Goal: Browse casually: Explore the website without a specific task or goal

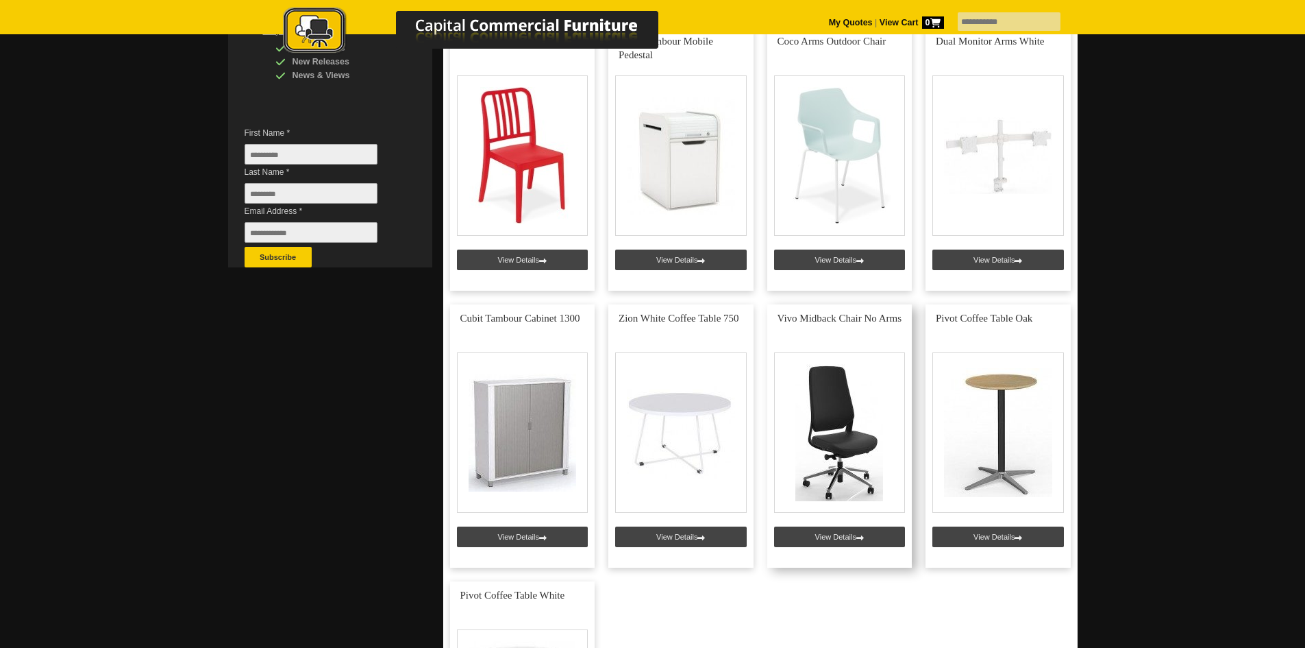
scroll to position [411, 0]
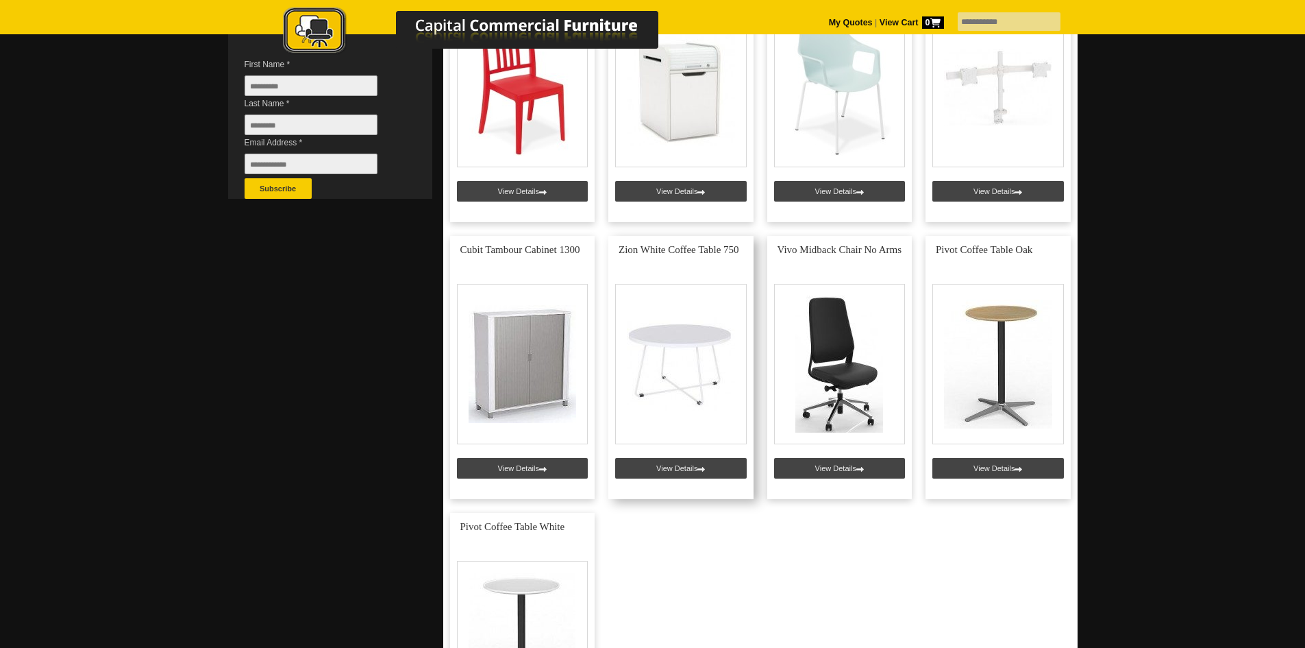
click at [704, 332] on link at bounding box center [681, 367] width 145 height 263
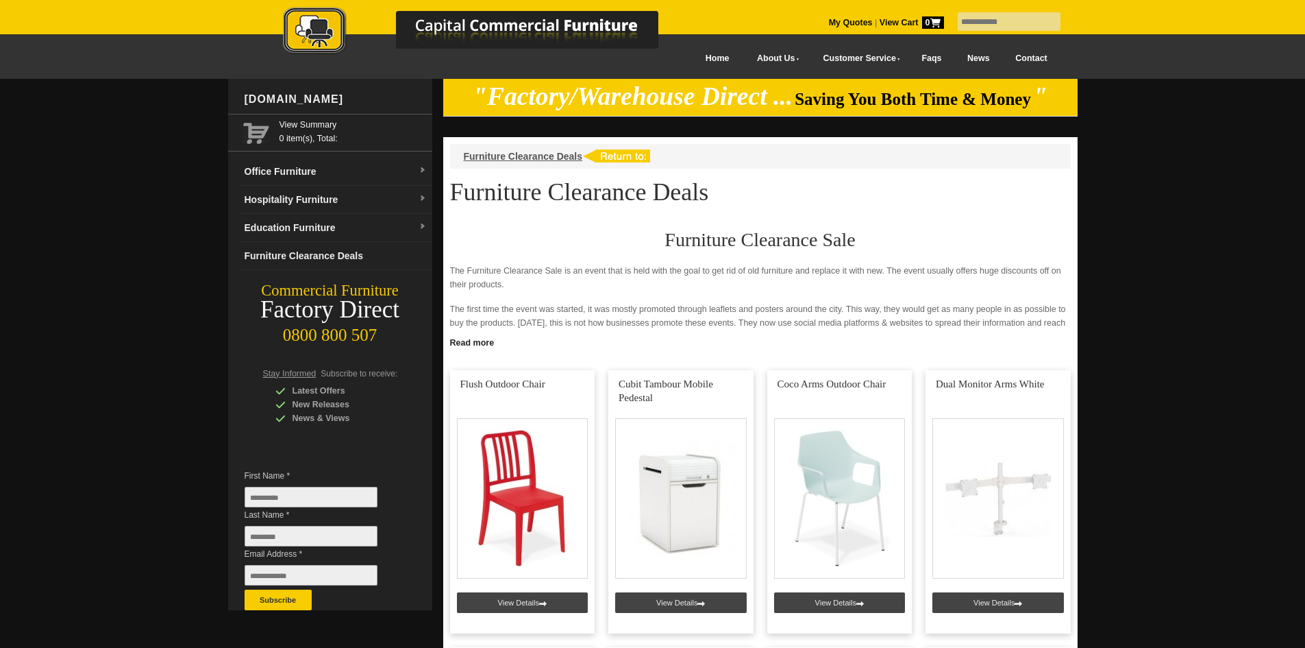
scroll to position [411, 0]
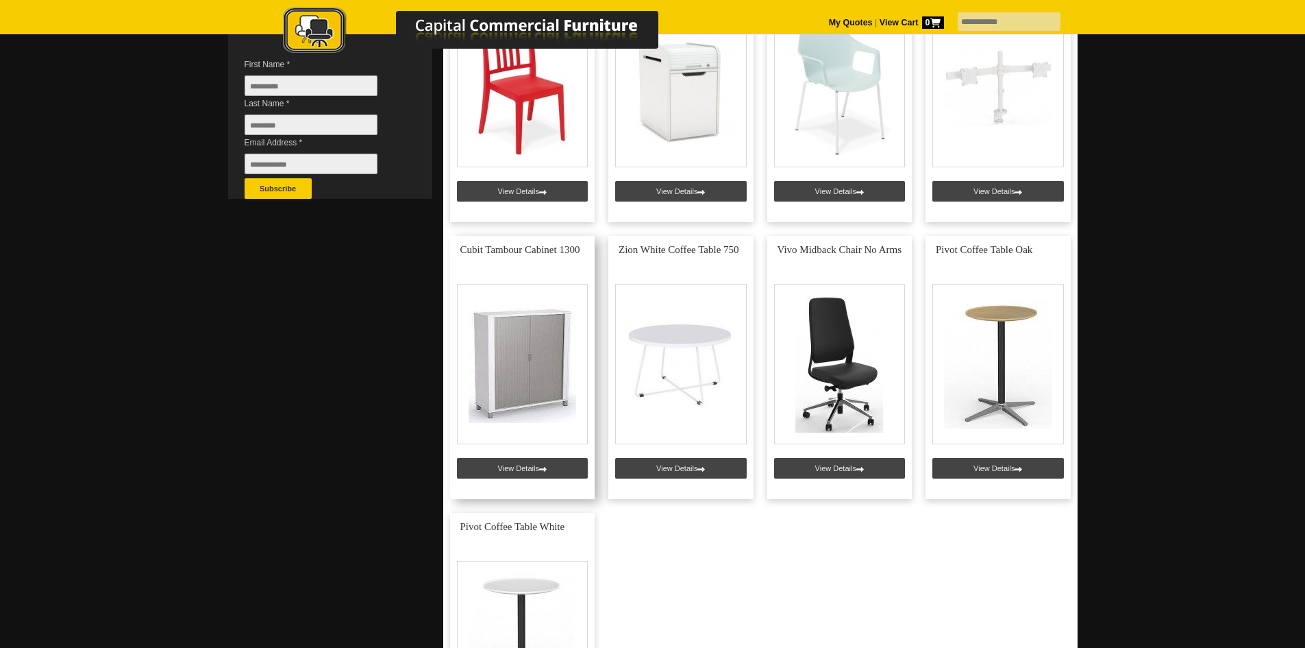
click at [523, 366] on link at bounding box center [522, 367] width 145 height 263
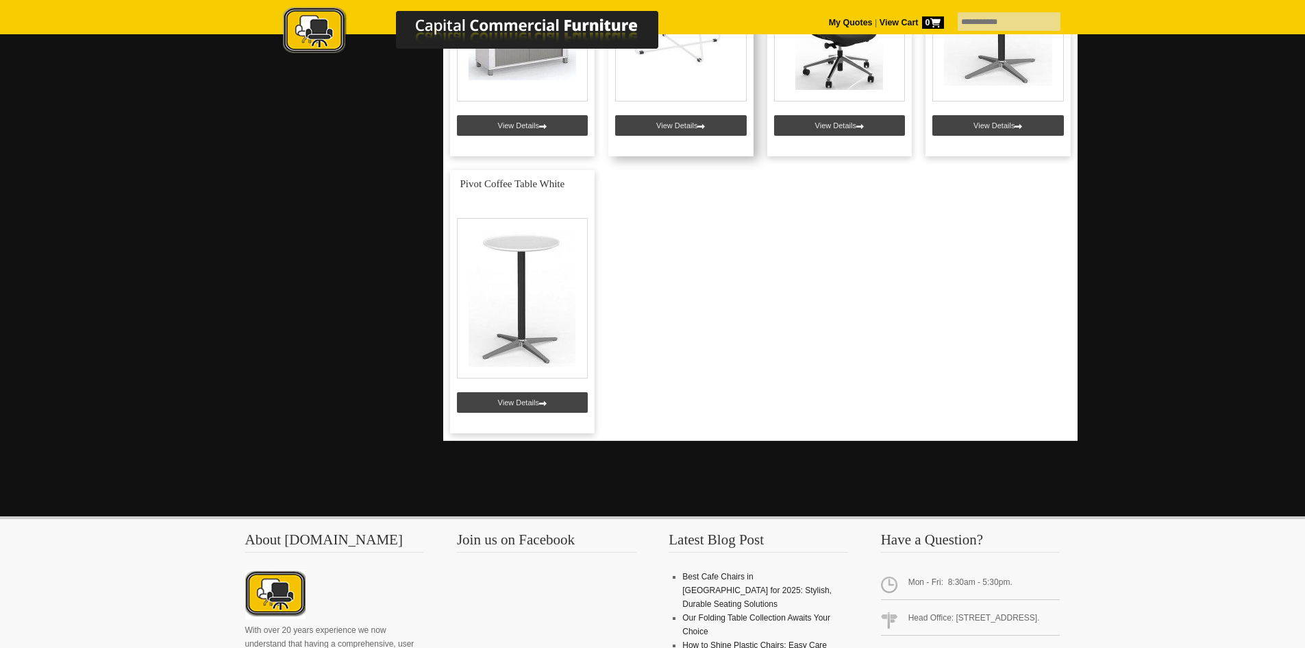
scroll to position [411, 0]
